Goal: Transaction & Acquisition: Book appointment/travel/reservation

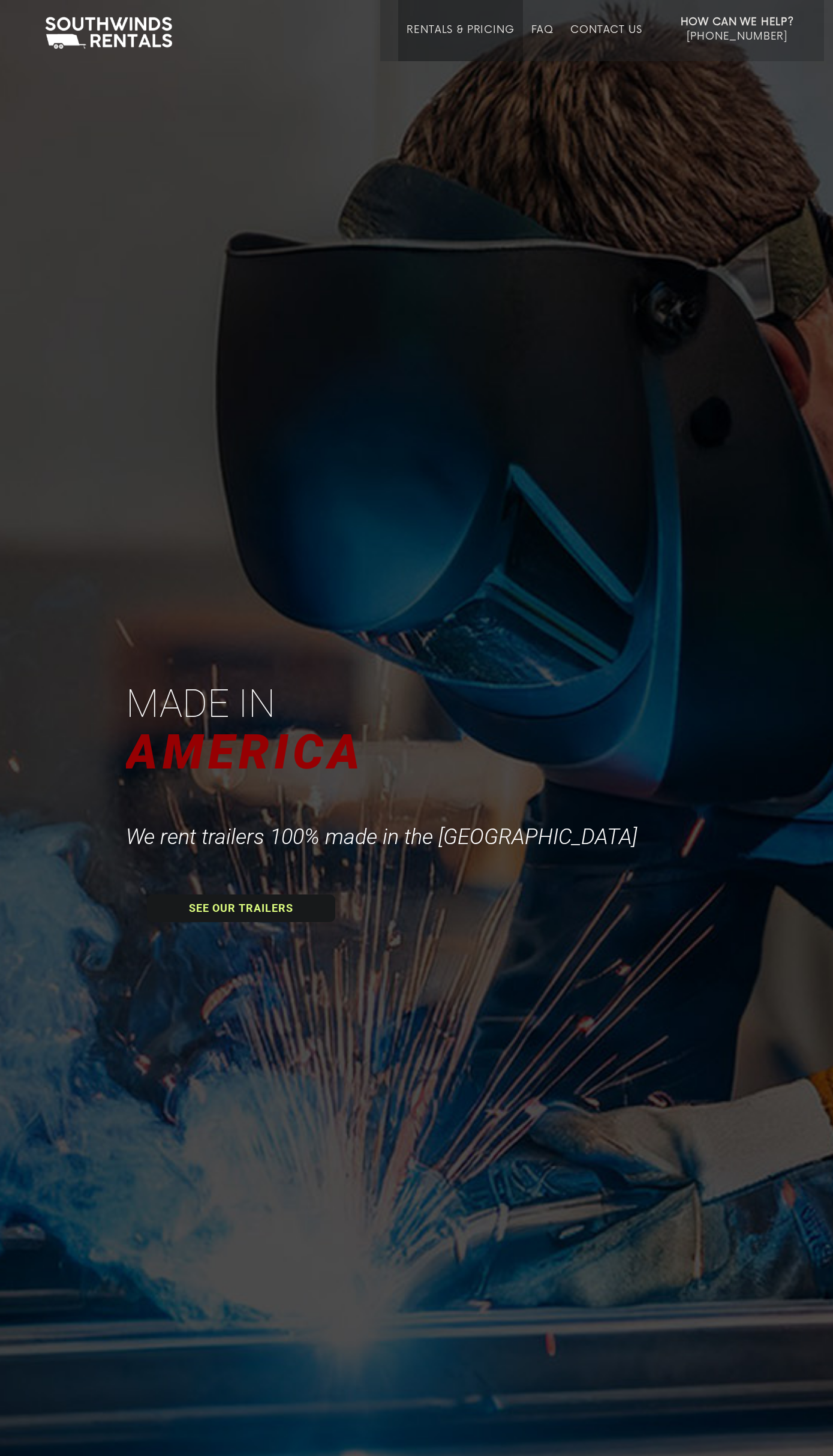
click at [471, 32] on link "Rentals & Pricing" at bounding box center [460, 43] width 107 height 37
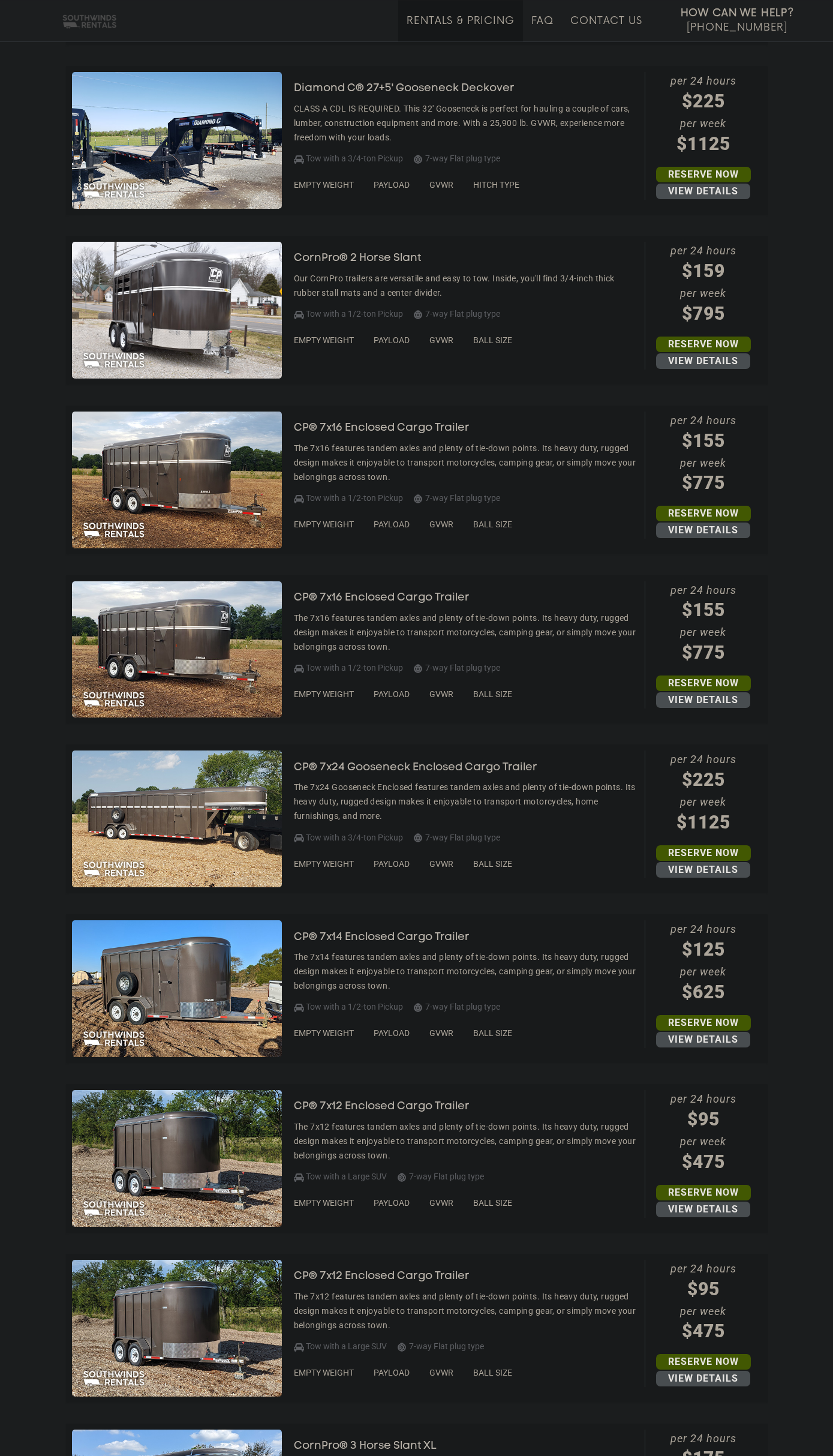
scroll to position [2142, 0]
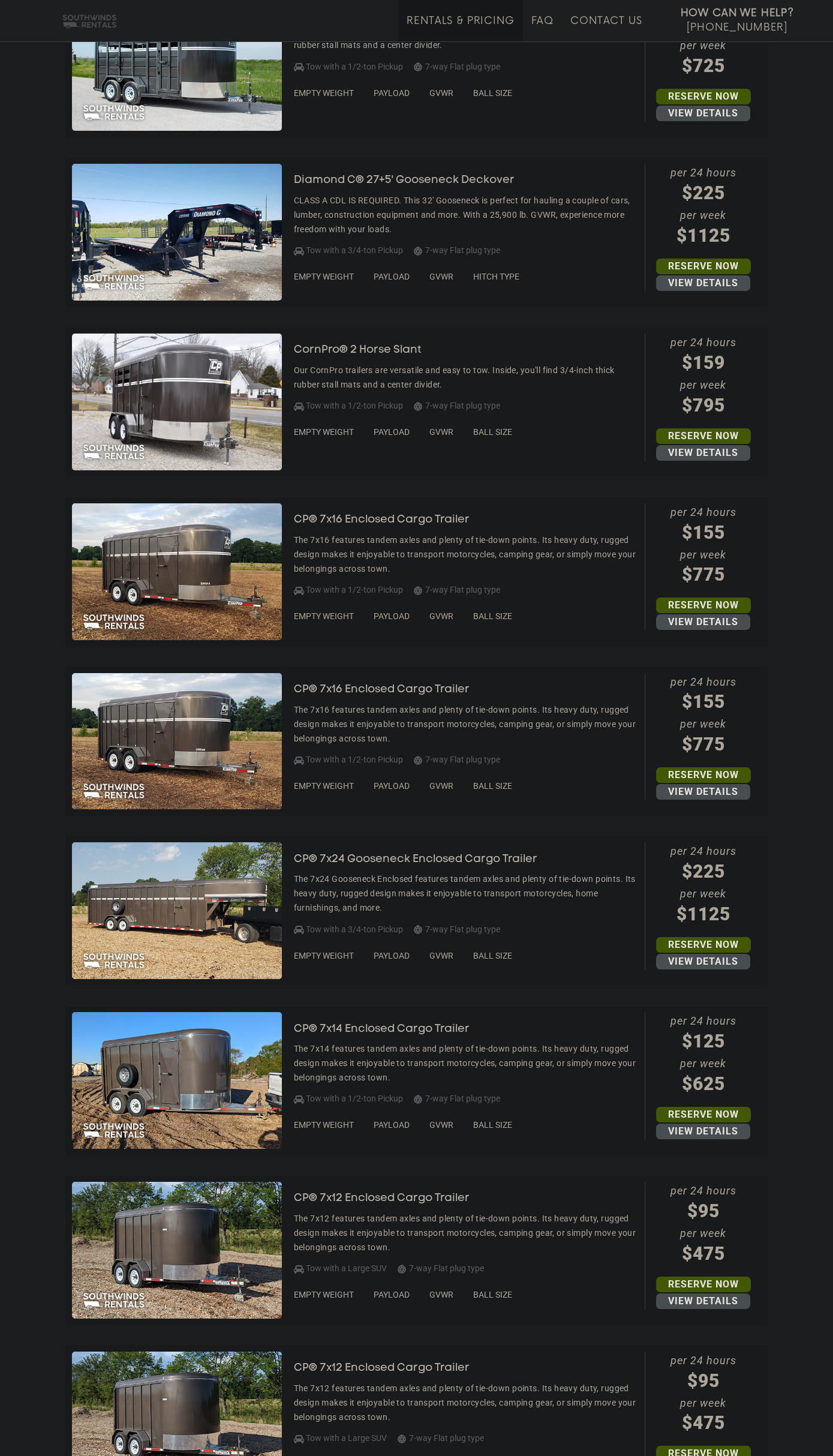
click at [505, 858] on h3 "CP® 7x24 Gooseneck Enclosed Cargo Trailer" at bounding box center [424, 859] width 261 height 12
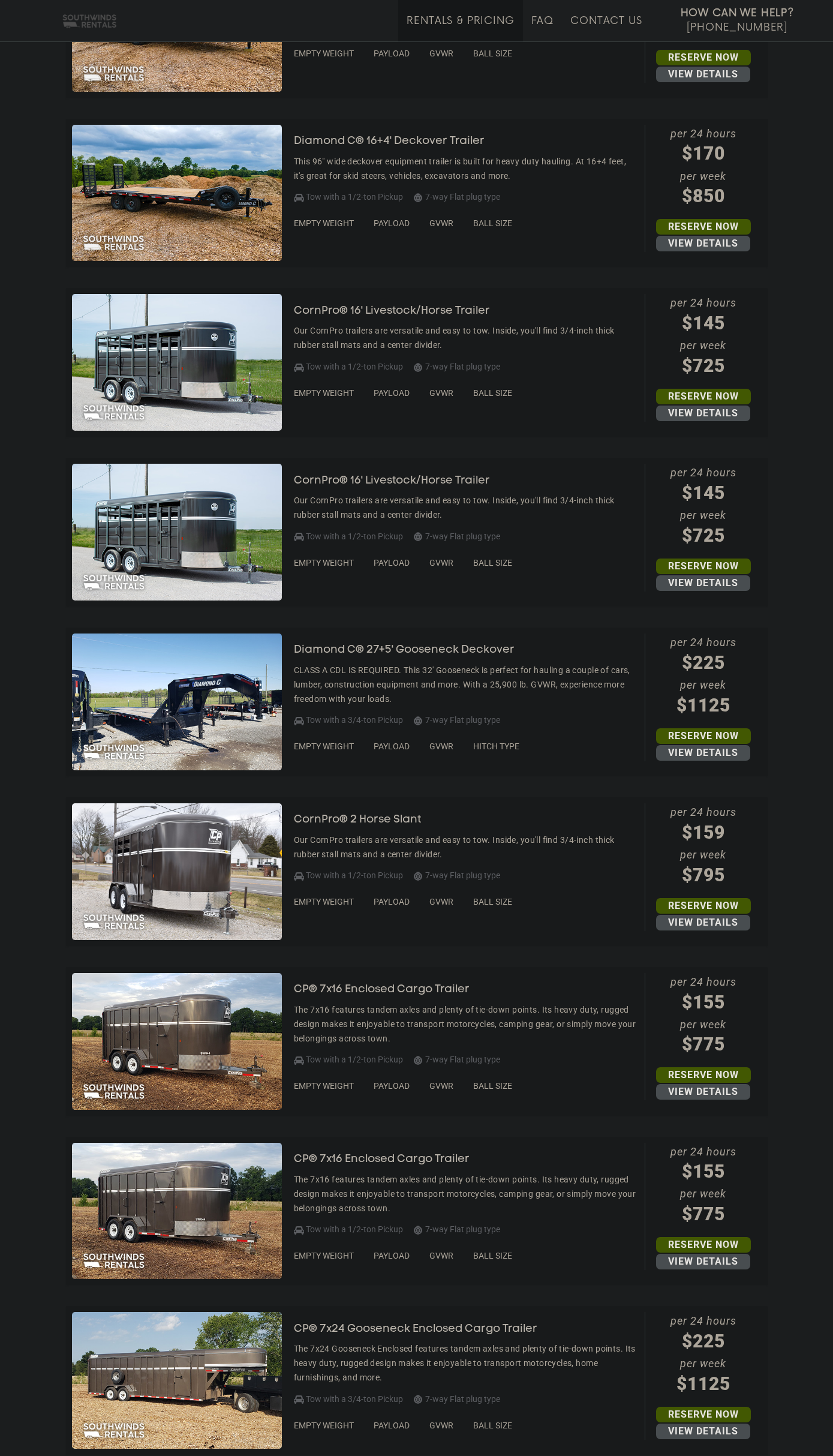
scroll to position [1897, 0]
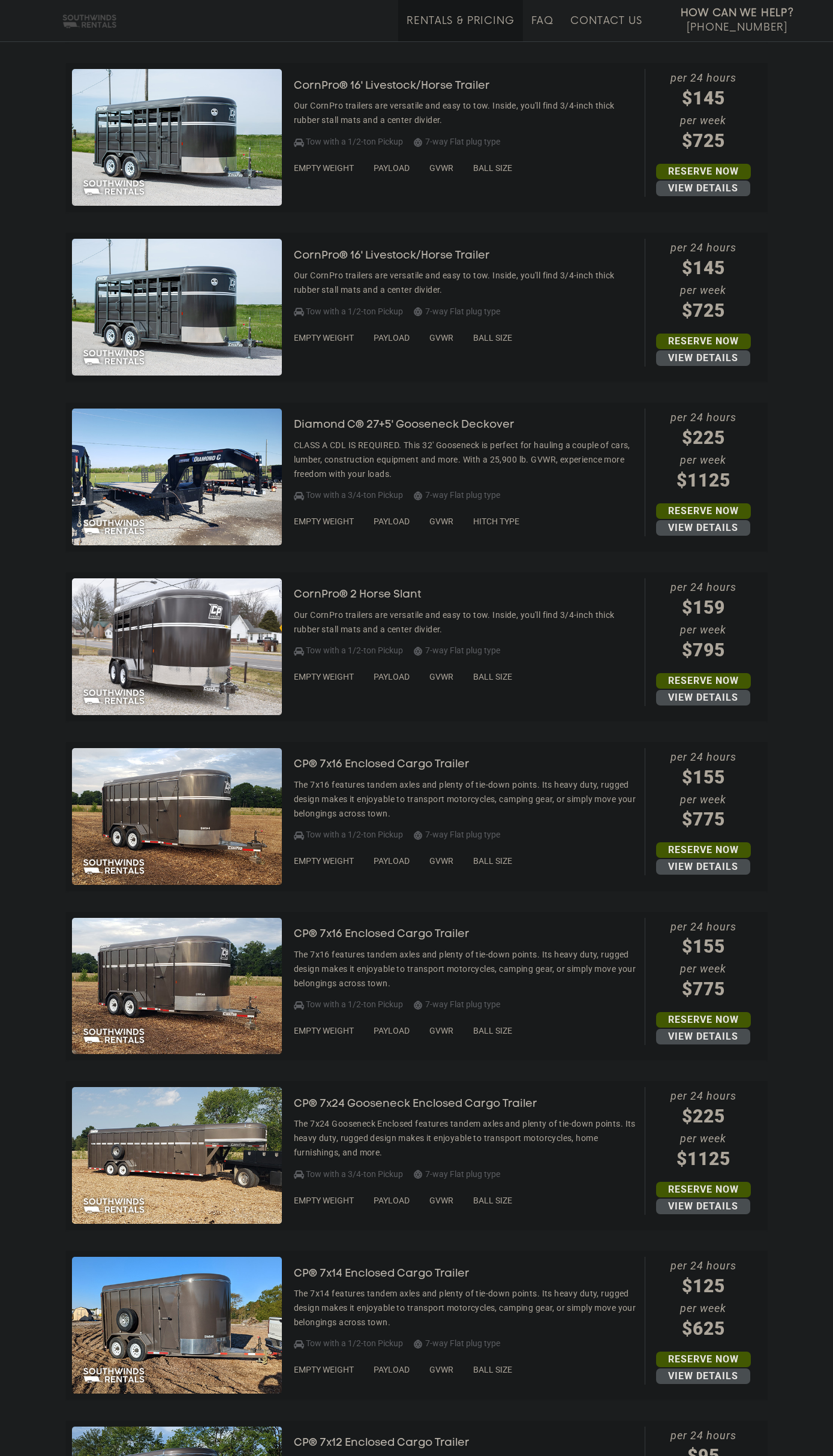
click at [232, 948] on img at bounding box center [177, 986] width 210 height 137
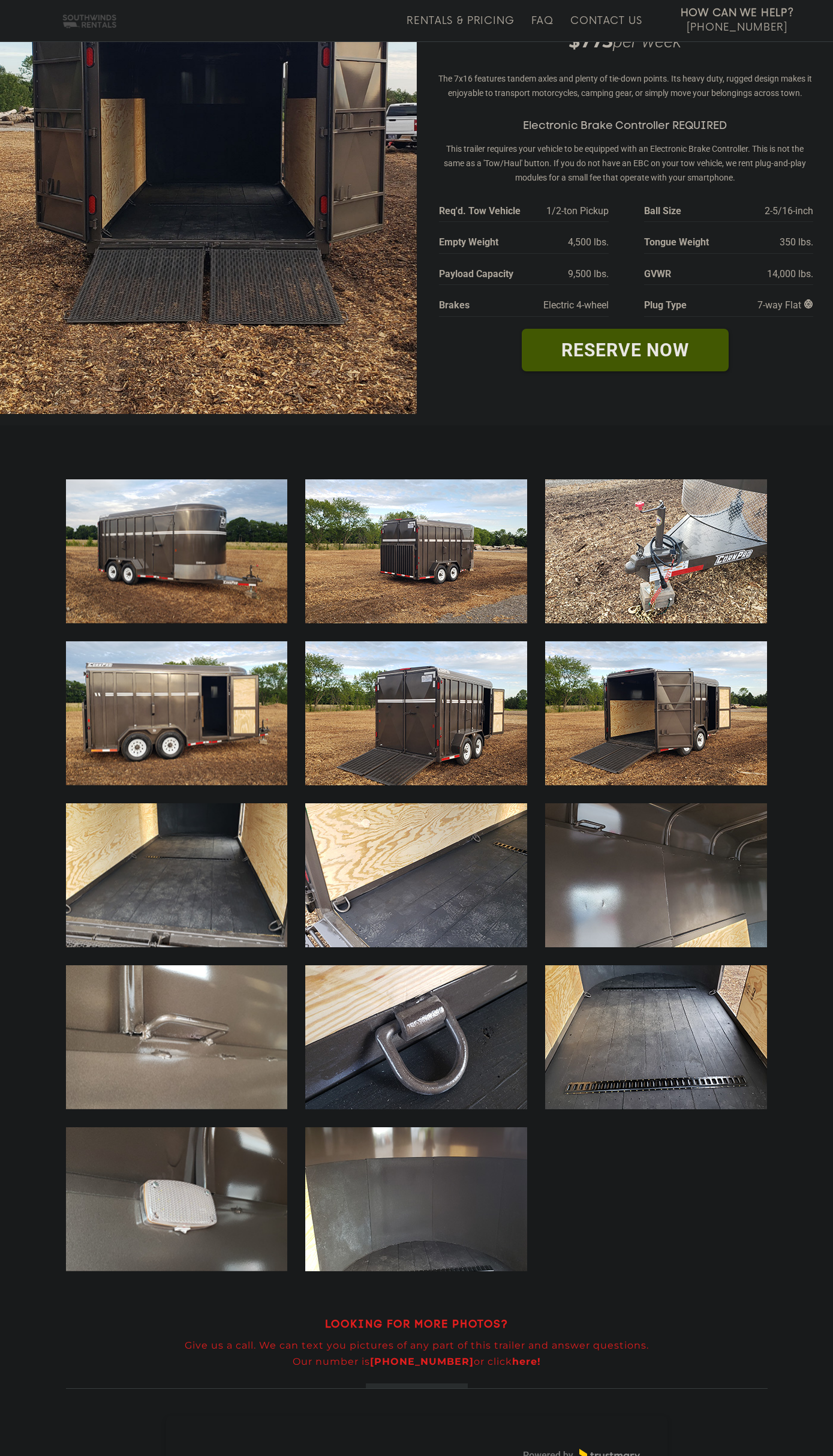
scroll to position [184, 0]
